Goal: Register for event/course

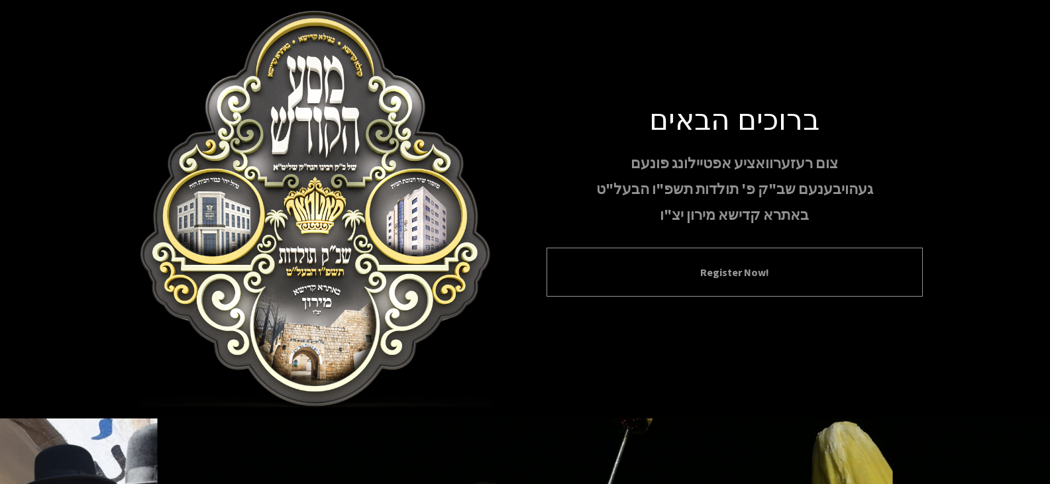
click at [693, 282] on div "Register Now!" at bounding box center [734, 272] width 376 height 49
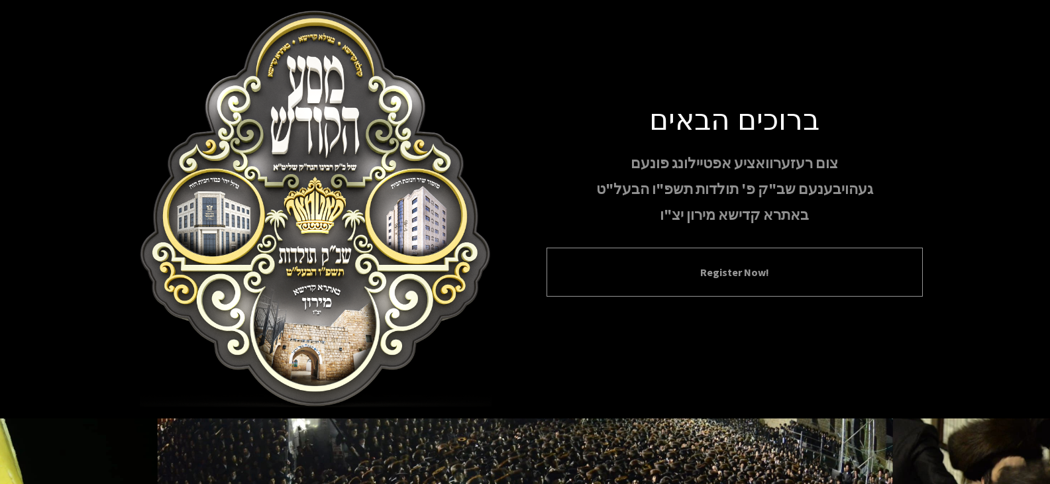
click at [685, 282] on div "Register Now!" at bounding box center [734, 272] width 376 height 49
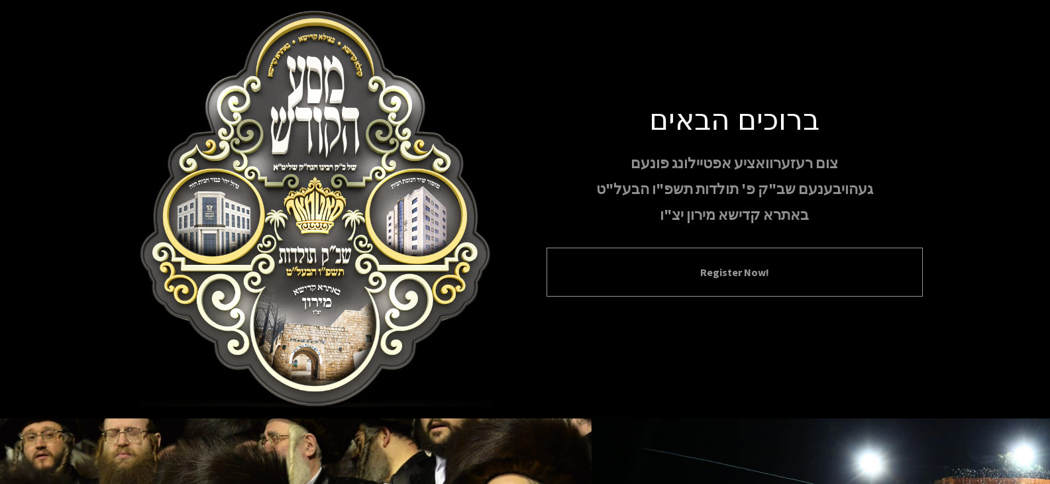
click at [703, 269] on button "Register Now!" at bounding box center [734, 272] width 343 height 16
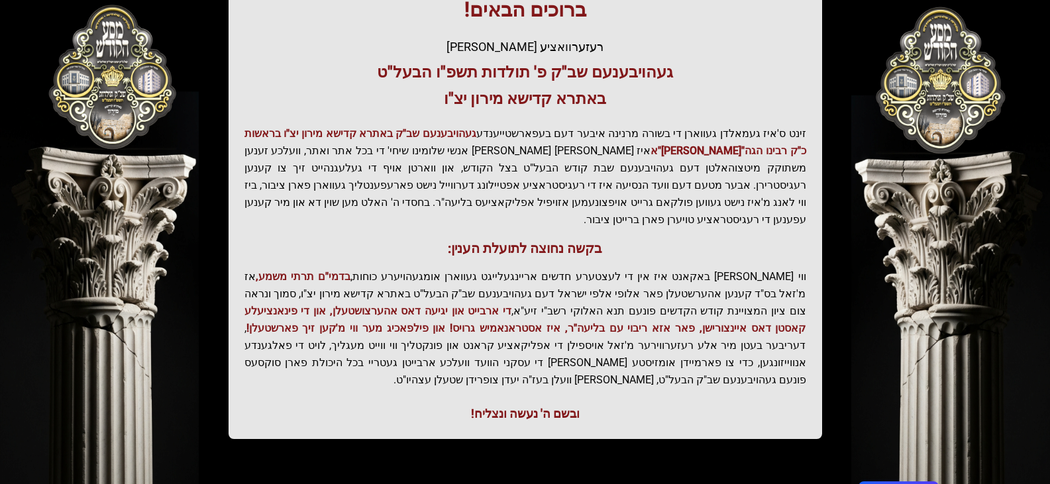
scroll to position [283, 0]
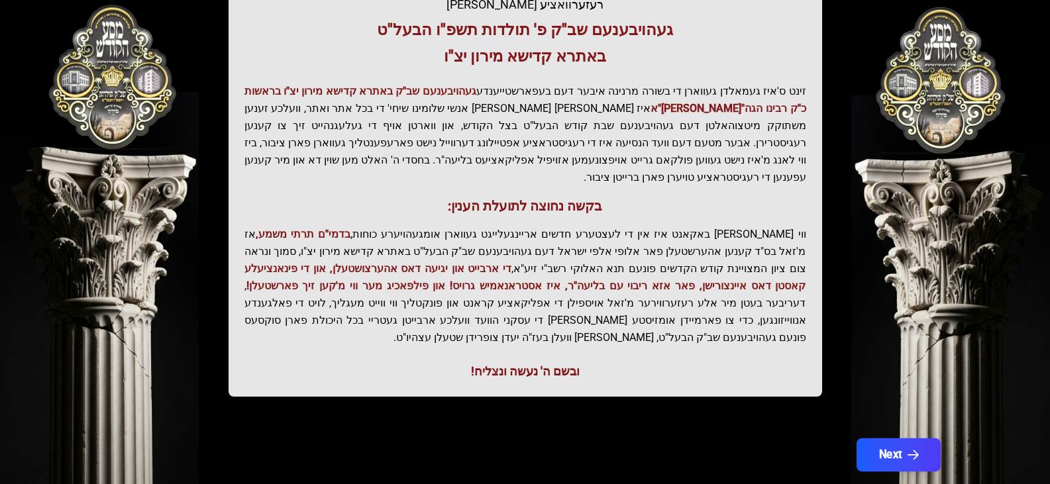
click at [892, 438] on button "Next" at bounding box center [898, 454] width 84 height 33
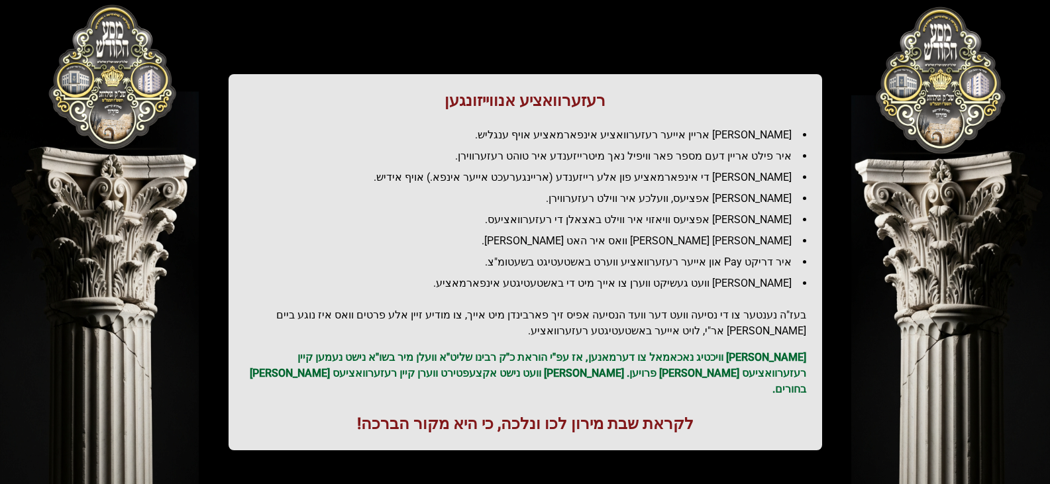
scroll to position [0, 0]
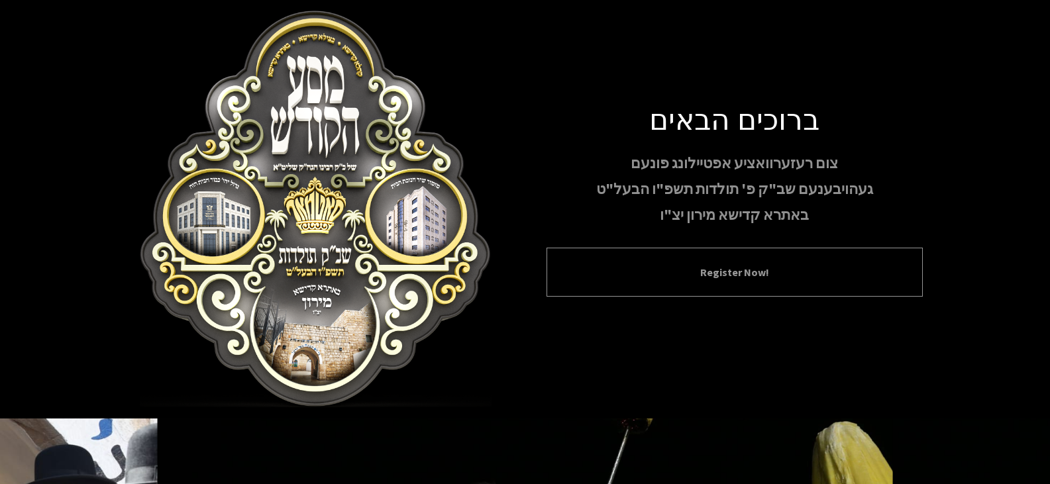
click at [649, 268] on button "Register Now!" at bounding box center [734, 272] width 343 height 16
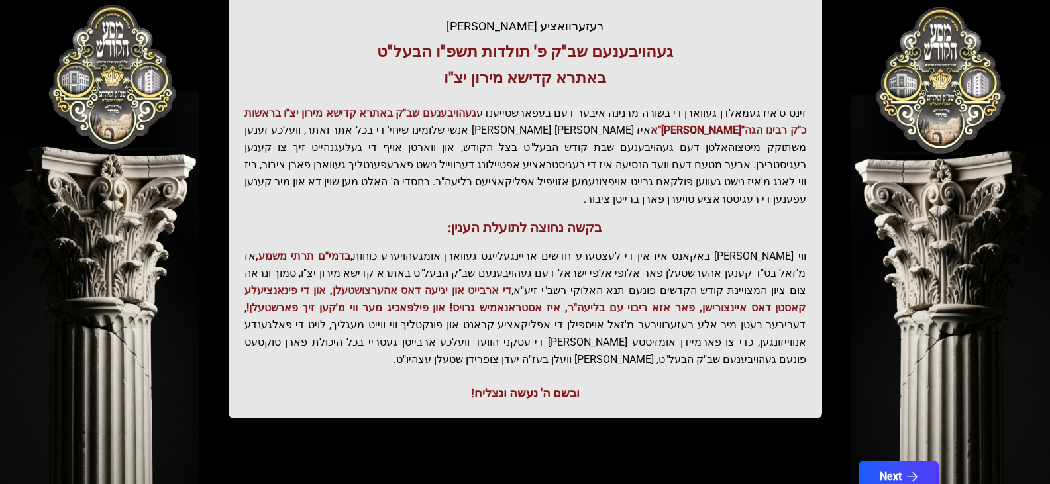
scroll to position [265, 0]
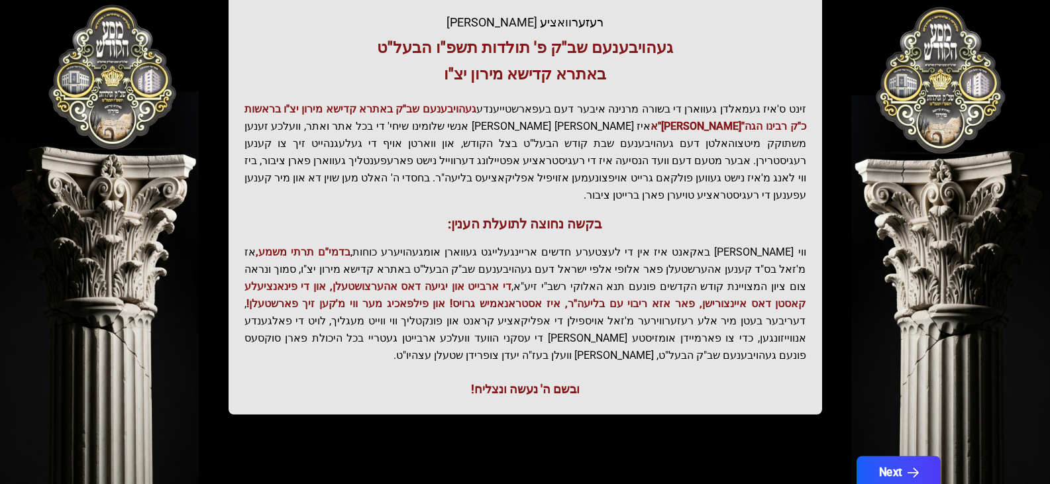
click at [870, 456] on button "Next" at bounding box center [898, 472] width 84 height 33
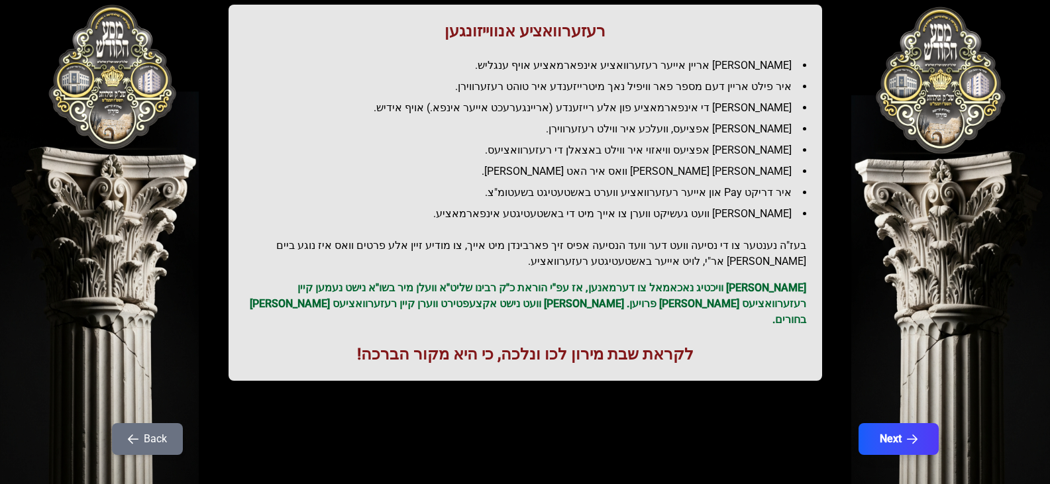
scroll to position [157, 0]
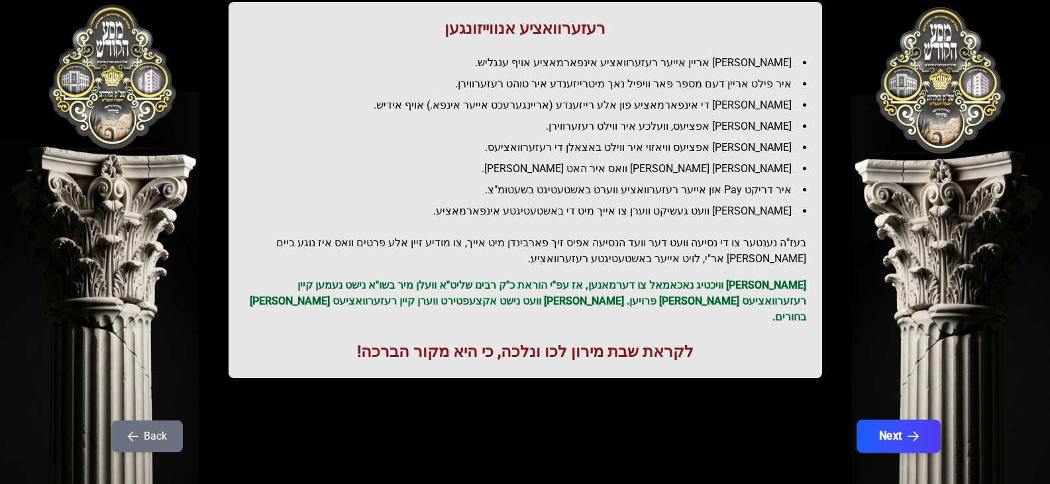
click at [863, 425] on button "Next" at bounding box center [898, 436] width 84 height 33
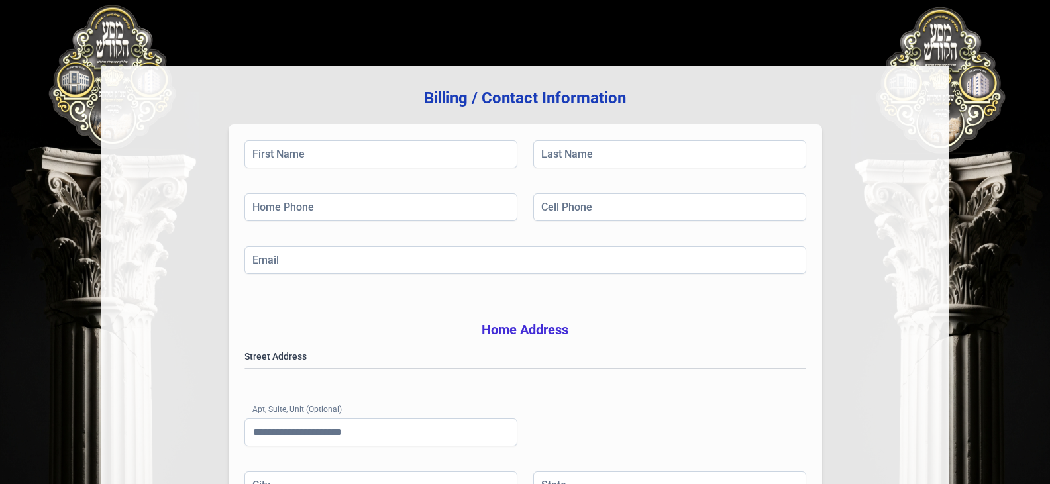
scroll to position [0, 0]
